Goal: Find contact information: Find contact information

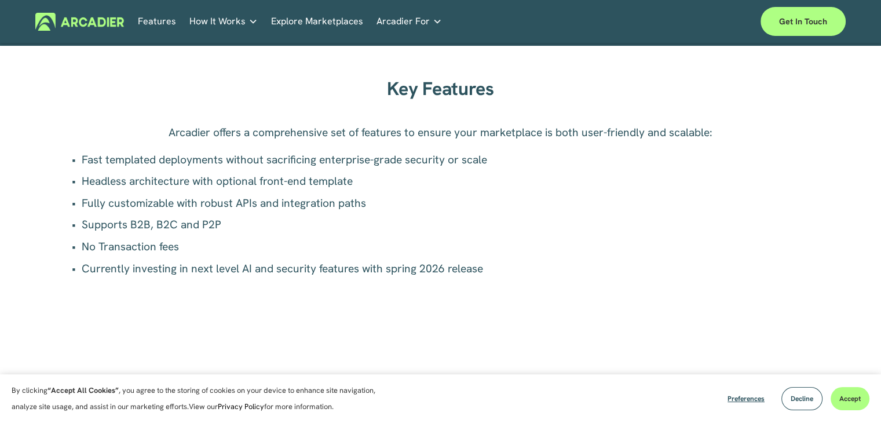
scroll to position [822, 0]
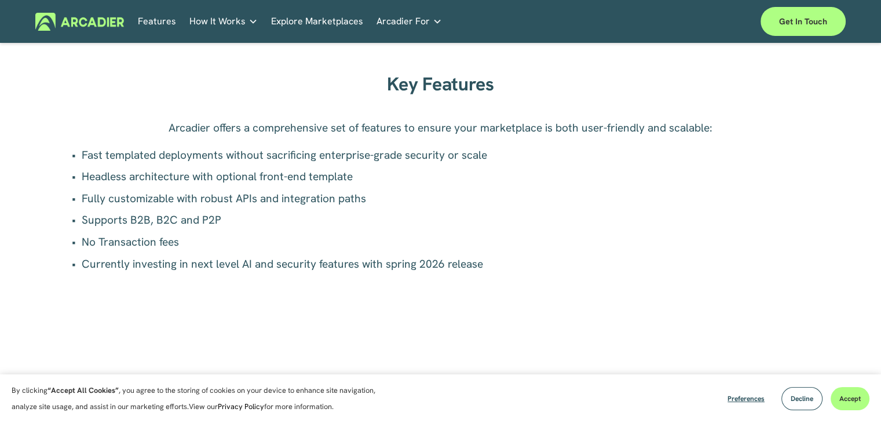
click at [213, 15] on span "How It Works" at bounding box center [218, 21] width 56 height 16
click at [153, 21] on link "Features" at bounding box center [157, 22] width 38 height 18
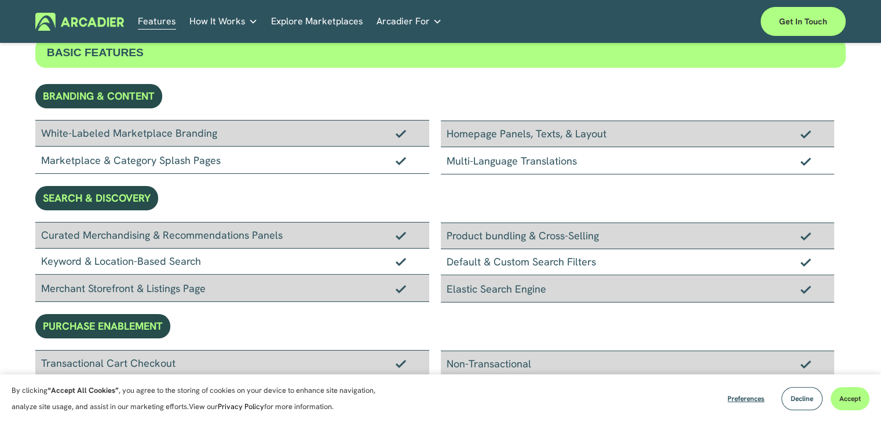
scroll to position [46, 0]
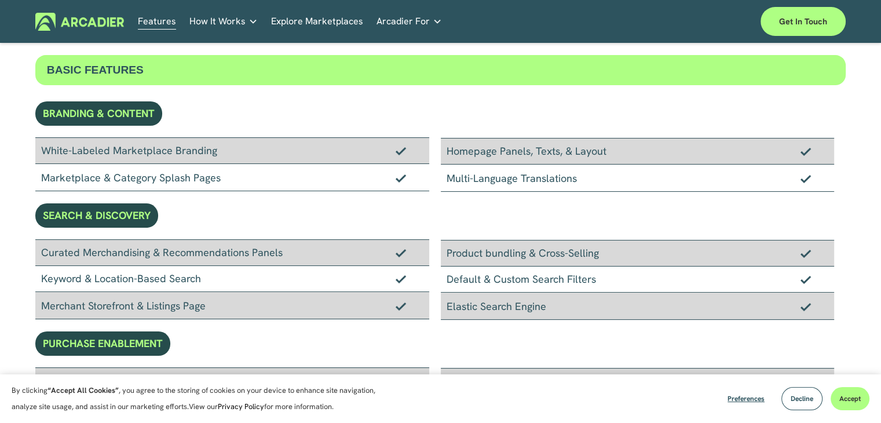
click at [78, 17] on img at bounding box center [79, 22] width 89 height 18
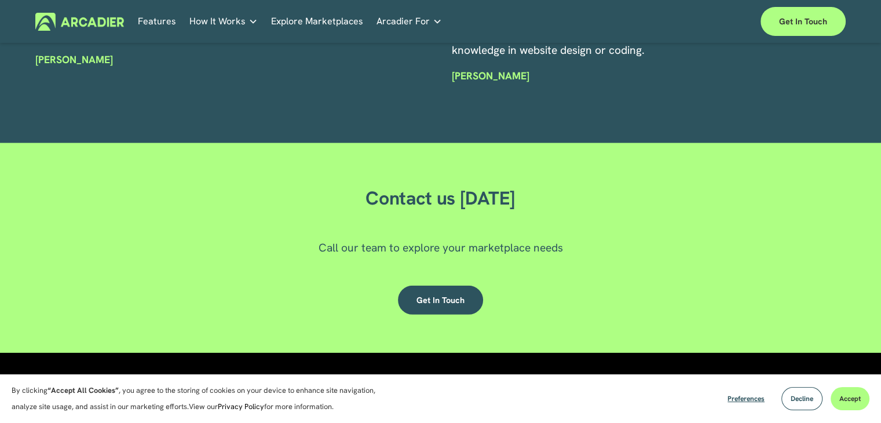
scroll to position [3450, 0]
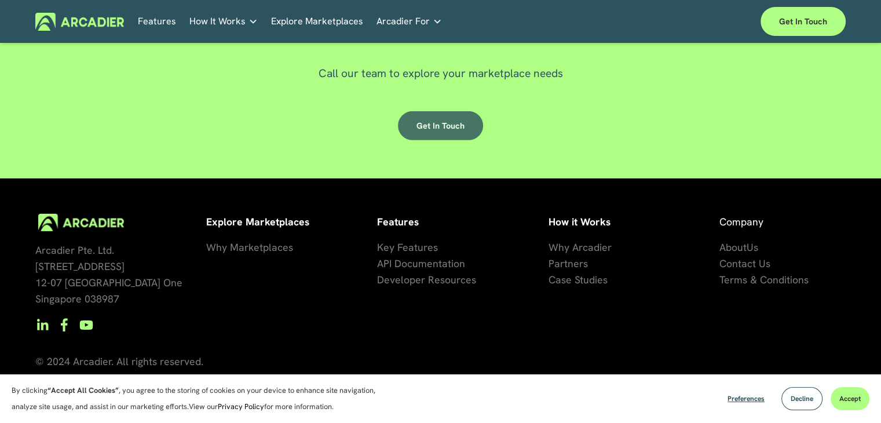
click at [435, 127] on link "Get in touch" at bounding box center [440, 125] width 85 height 29
